Goal: Task Accomplishment & Management: Use online tool/utility

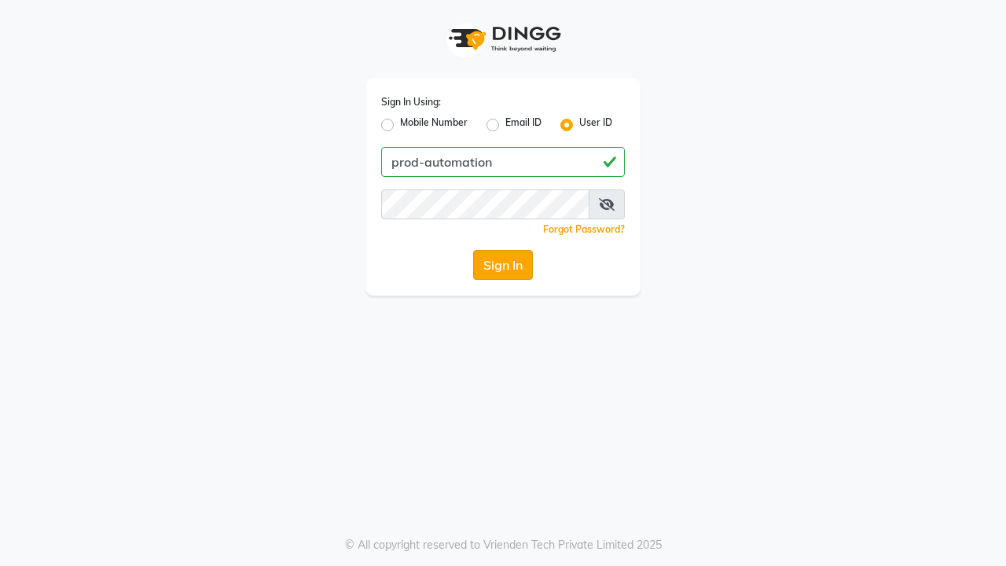
click at [503, 265] on button "Sign In" at bounding box center [503, 265] width 60 height 30
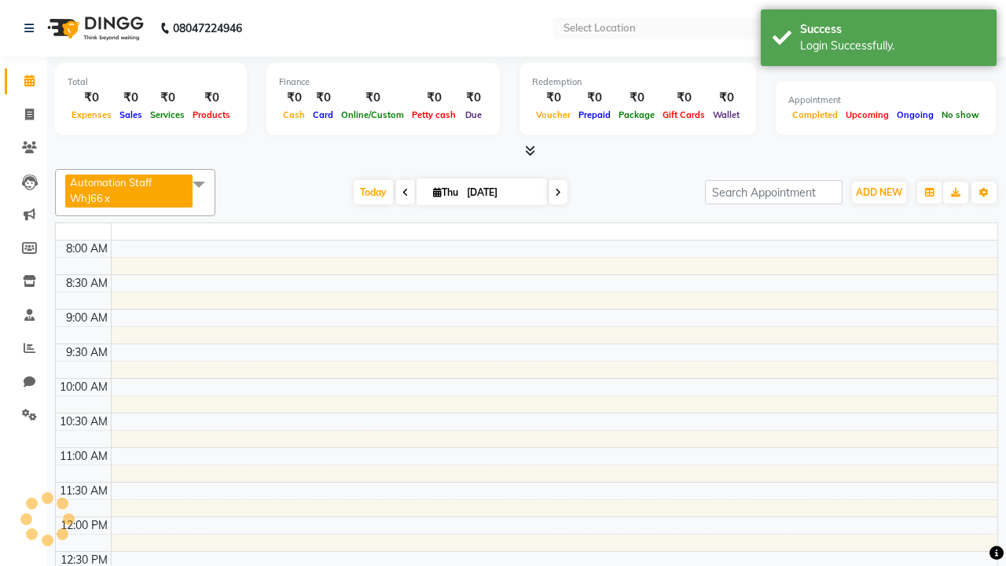
select select "en"
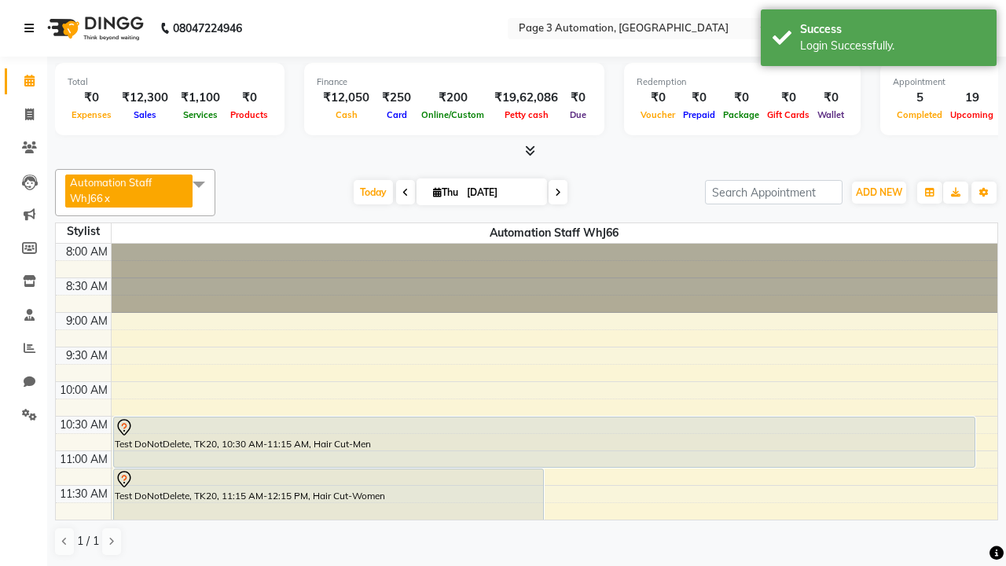
click at [32, 28] on icon at bounding box center [28, 28] width 9 height 11
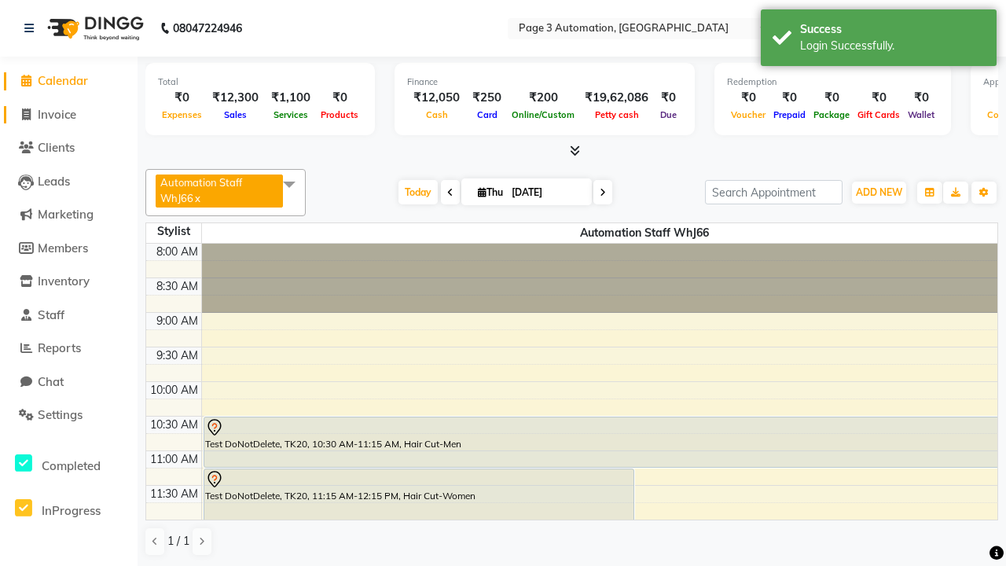
click at [68, 114] on span "Invoice" at bounding box center [57, 114] width 39 height 15
select select "2774"
select select "service"
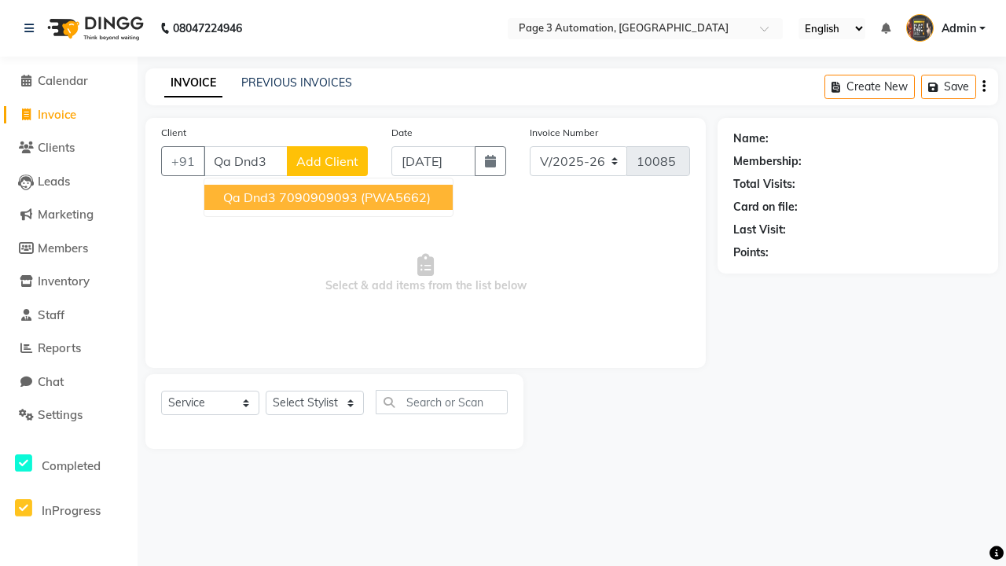
click at [330, 197] on ngb-highlight "7090909093" at bounding box center [318, 197] width 79 height 16
type input "7090909093"
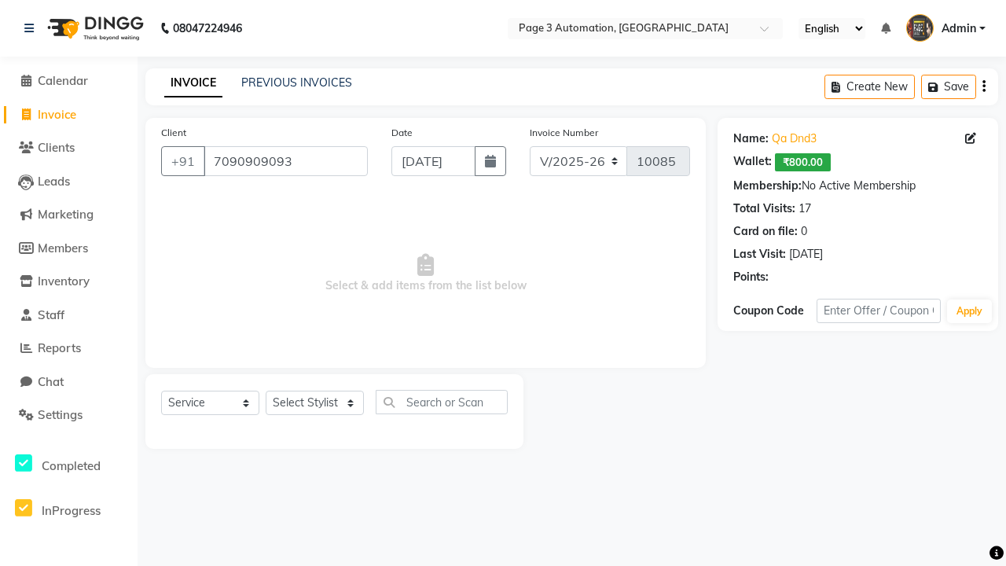
select select "product"
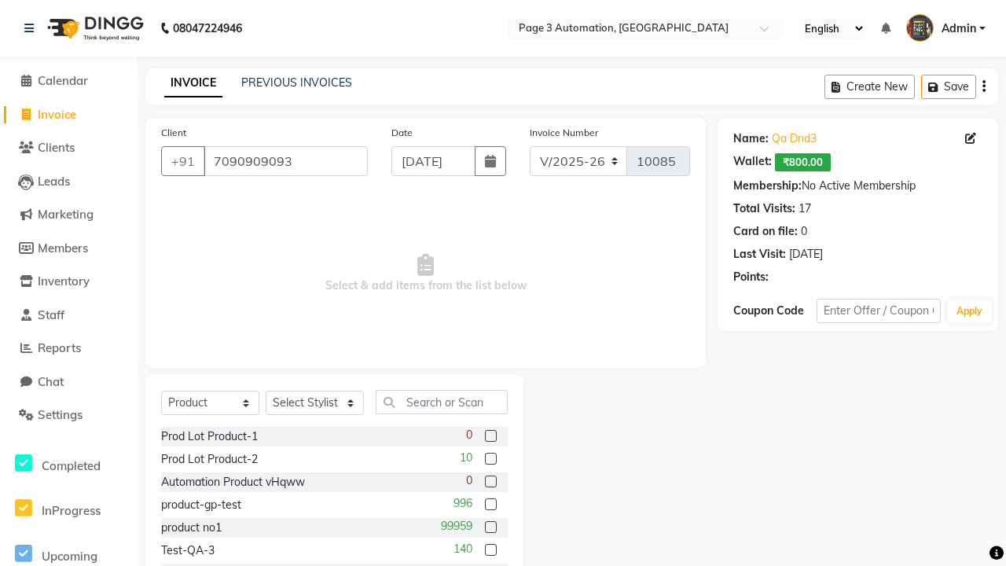
select select "71572"
click at [490, 436] on label at bounding box center [491, 436] width 12 height 12
click at [490, 436] on input "checkbox" at bounding box center [490, 437] width 10 height 10
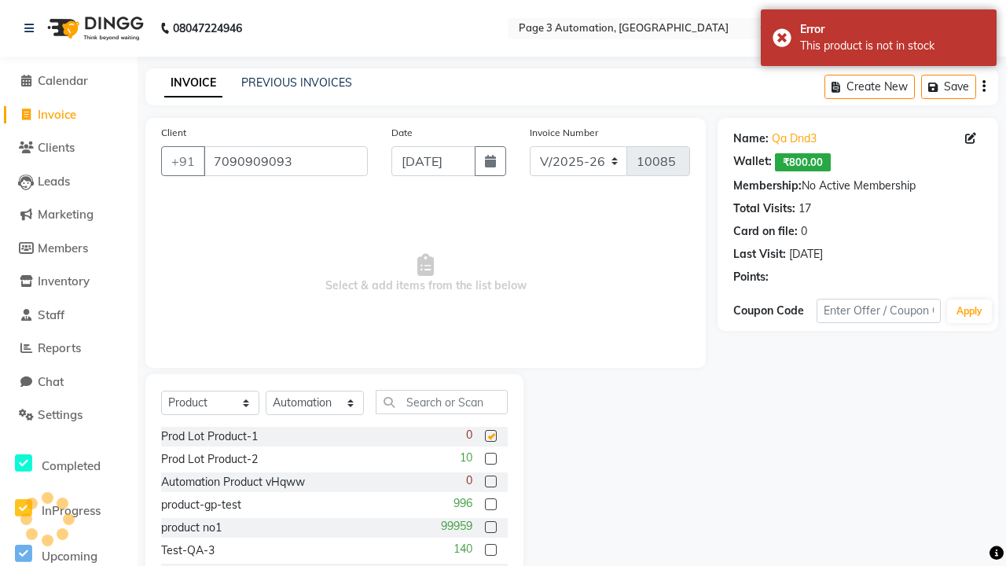
checkbox input "false"
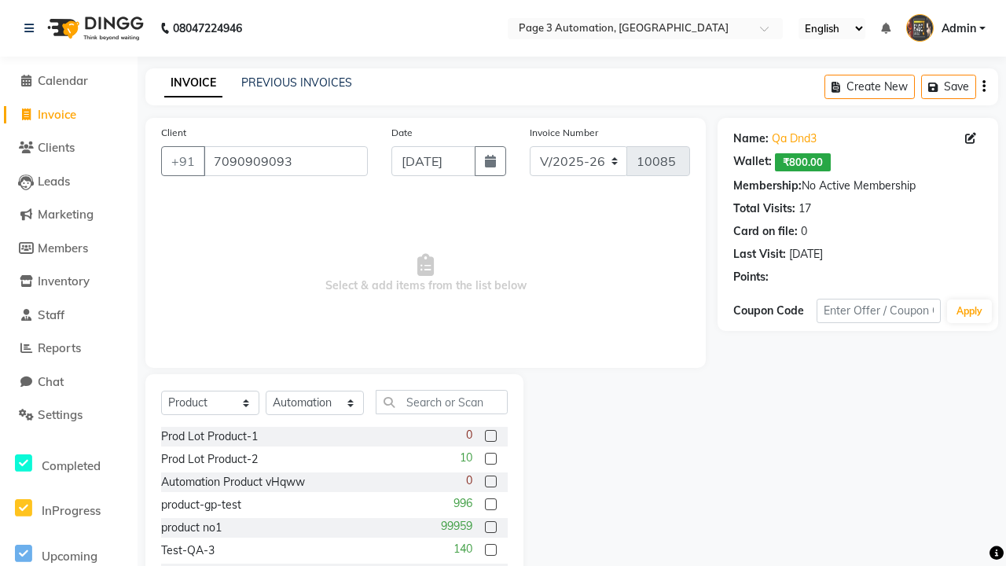
click at [946, 28] on span "Admin" at bounding box center [959, 28] width 35 height 17
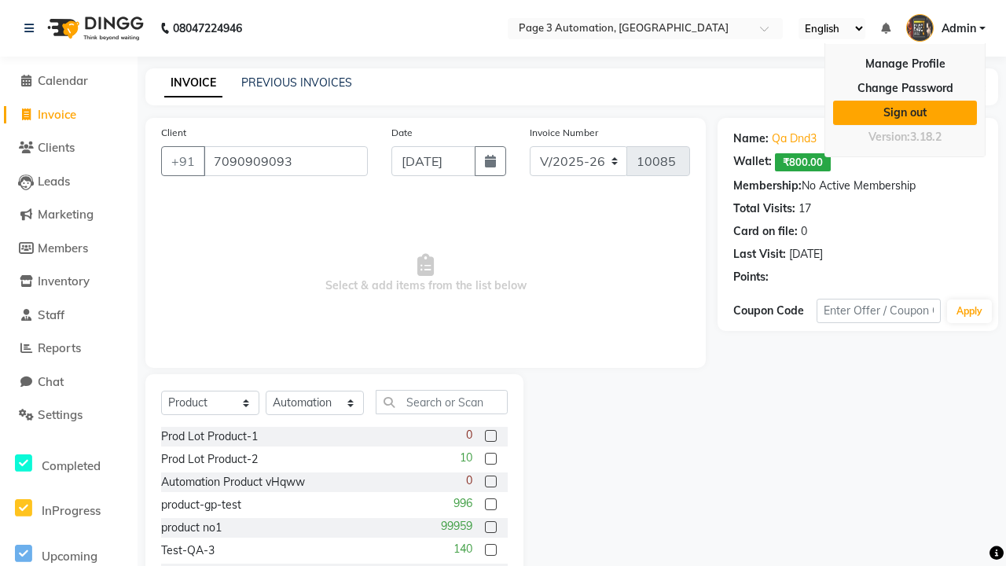
click at [905, 112] on link "Sign out" at bounding box center [905, 113] width 144 height 24
